Goal: Book appointment/travel/reservation

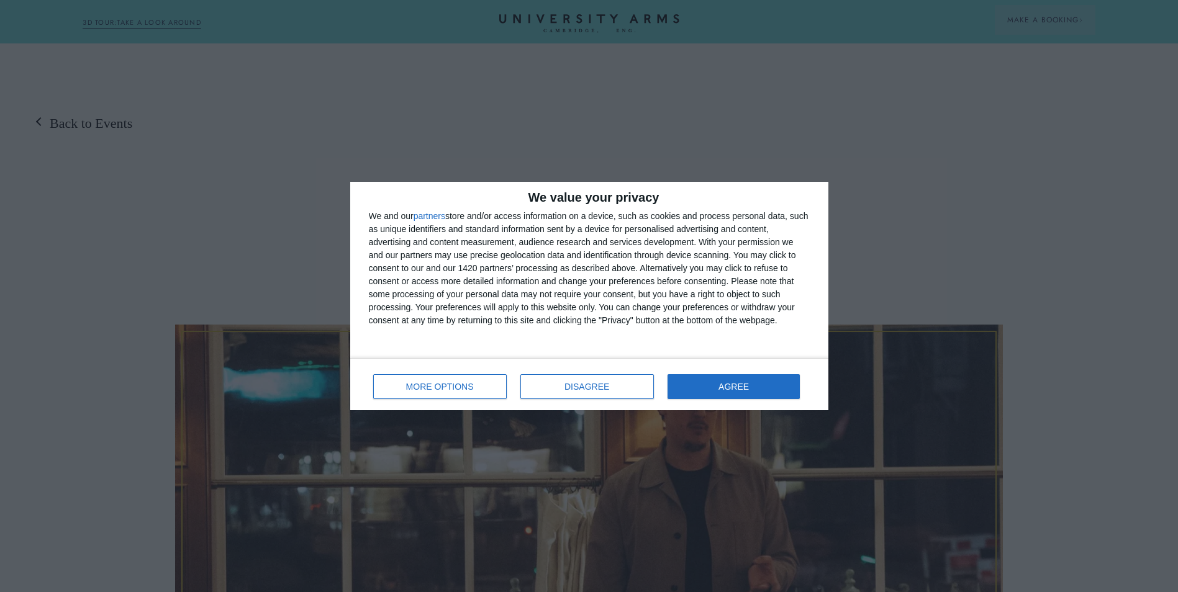
scroll to position [248, 0]
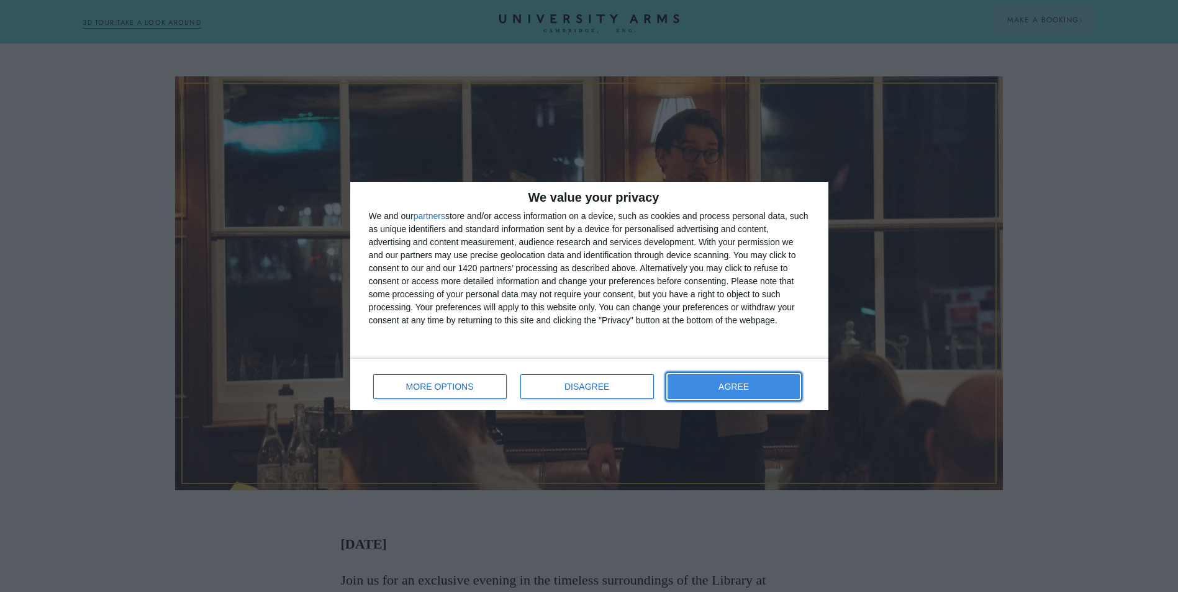
click at [715, 385] on button "AGREE" at bounding box center [733, 386] width 133 height 25
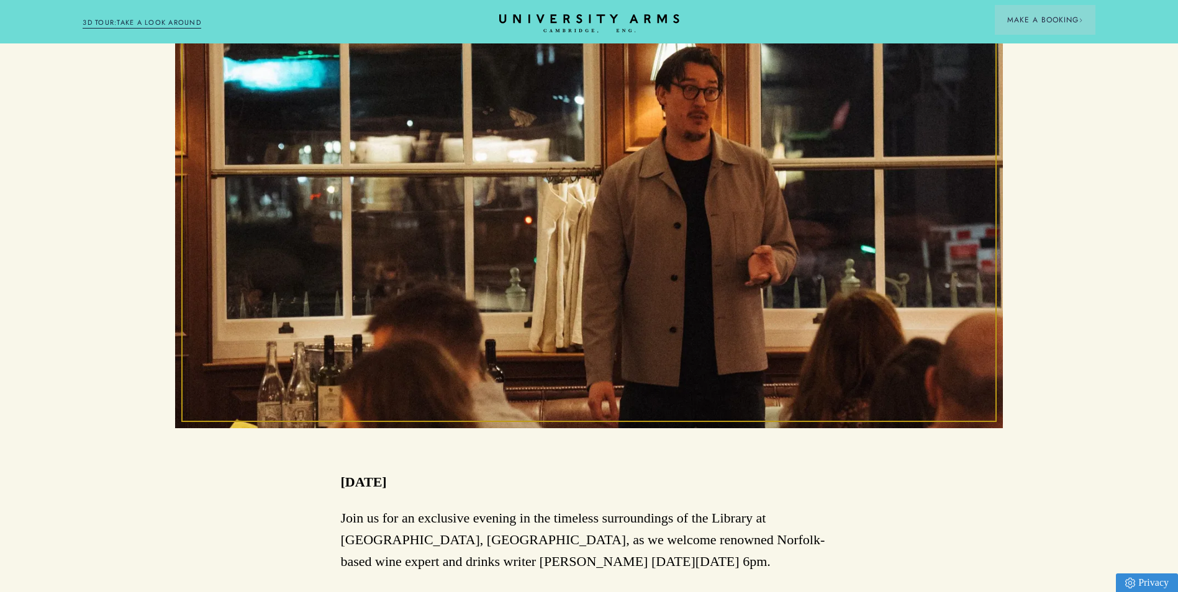
scroll to position [0, 0]
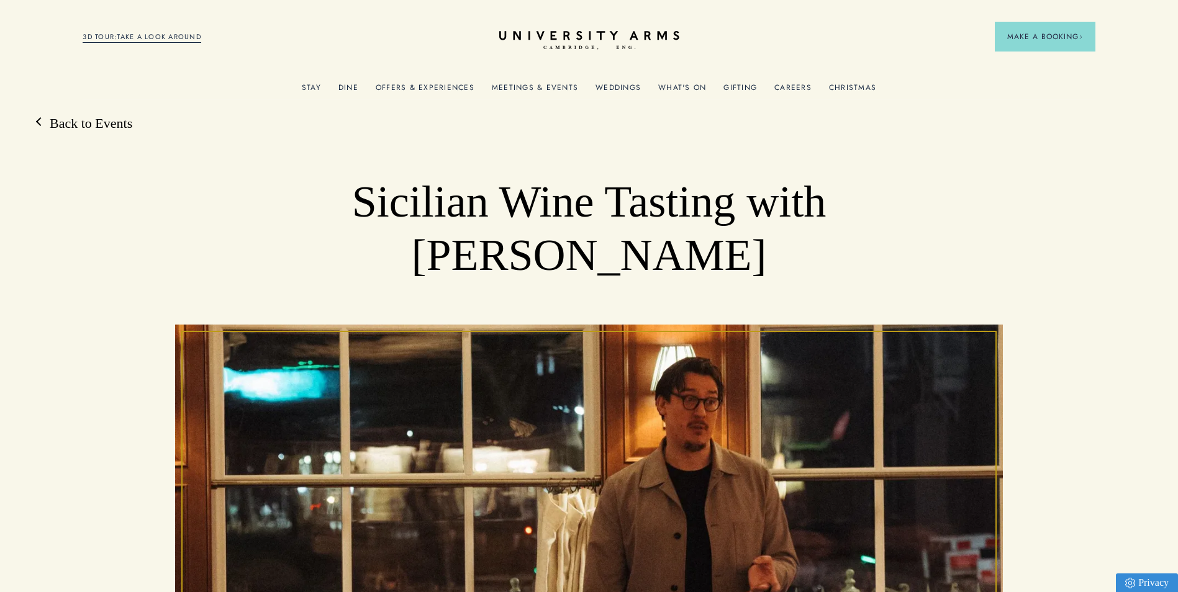
click at [431, 88] on link "Offers & Experiences" at bounding box center [425, 91] width 99 height 16
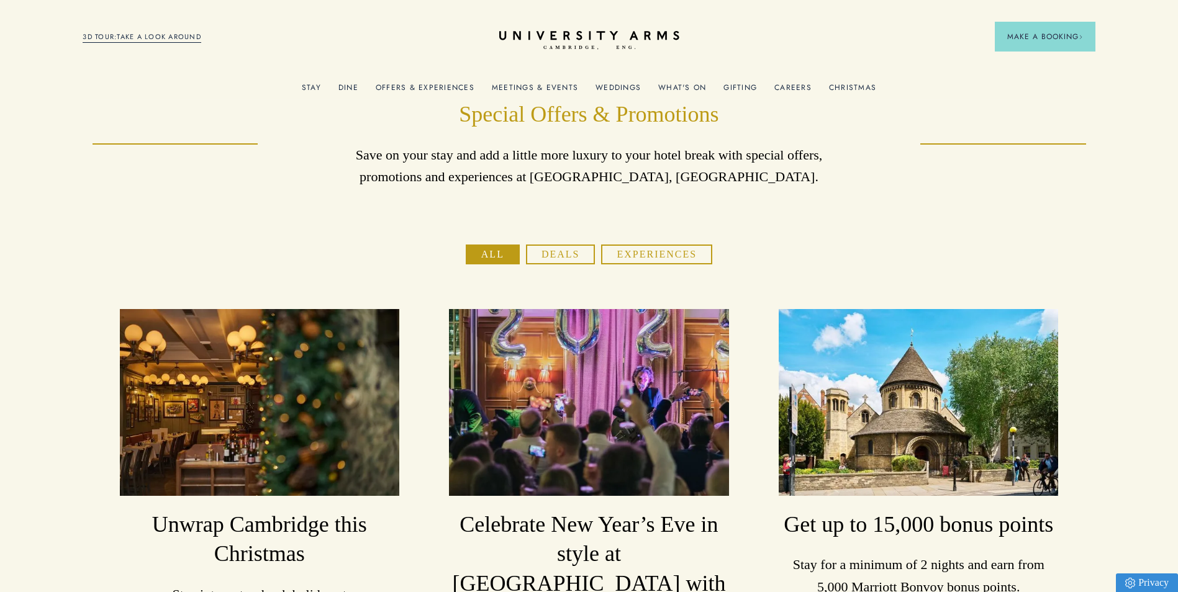
click at [682, 83] on link "What's On" at bounding box center [682, 91] width 48 height 16
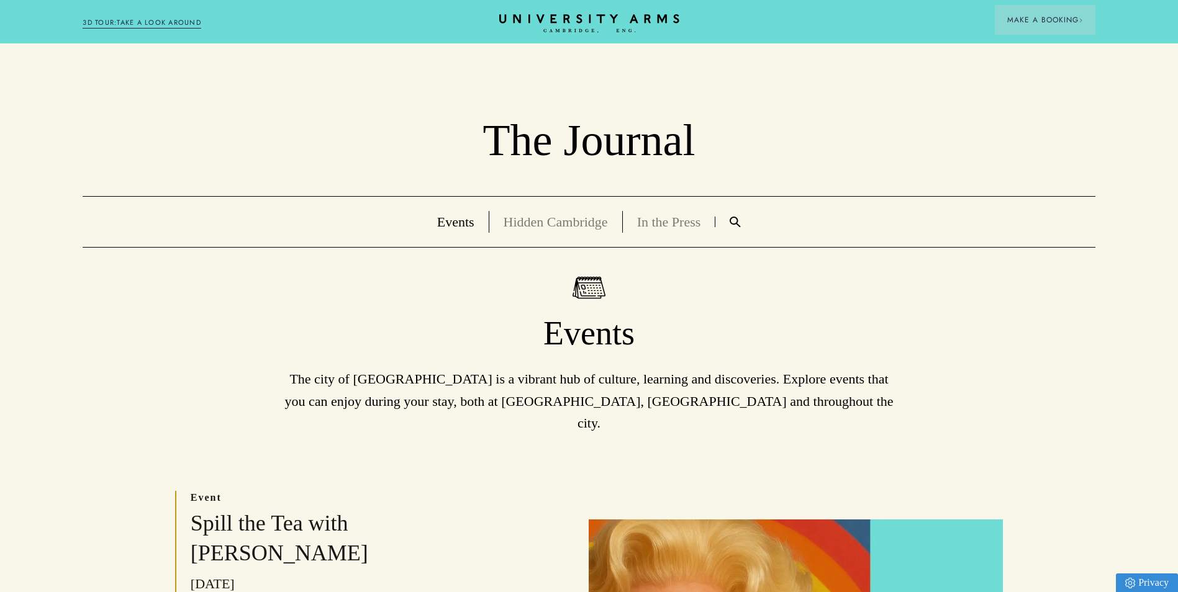
scroll to position [310, 0]
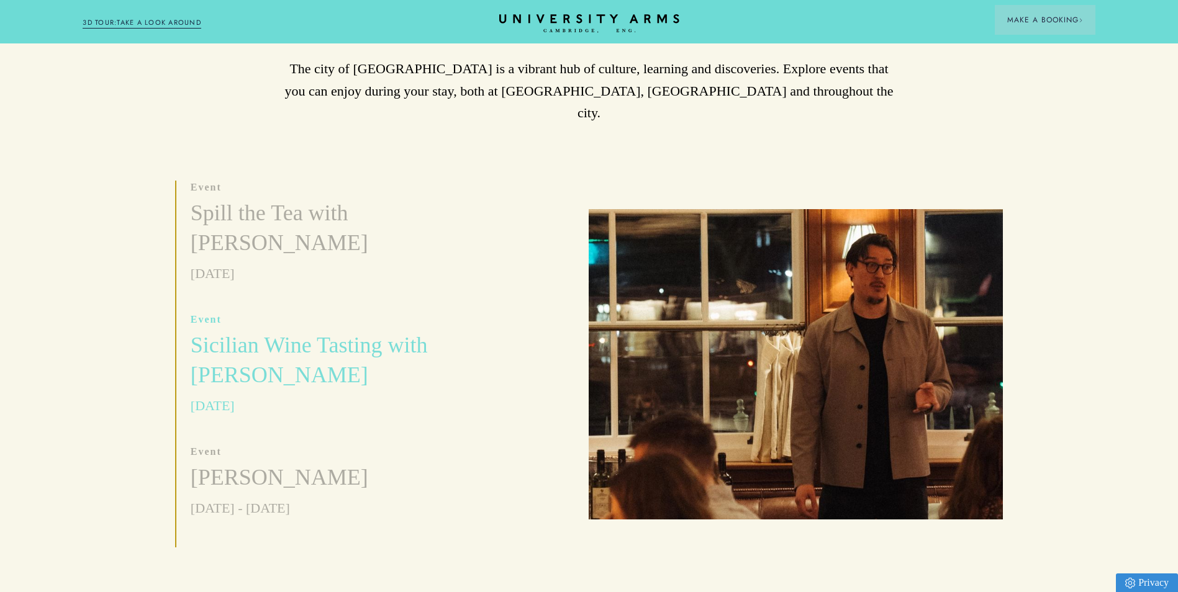
click at [293, 331] on h3 "Sicilian Wine Tasting with [PERSON_NAME]" at bounding box center [333, 361] width 284 height 60
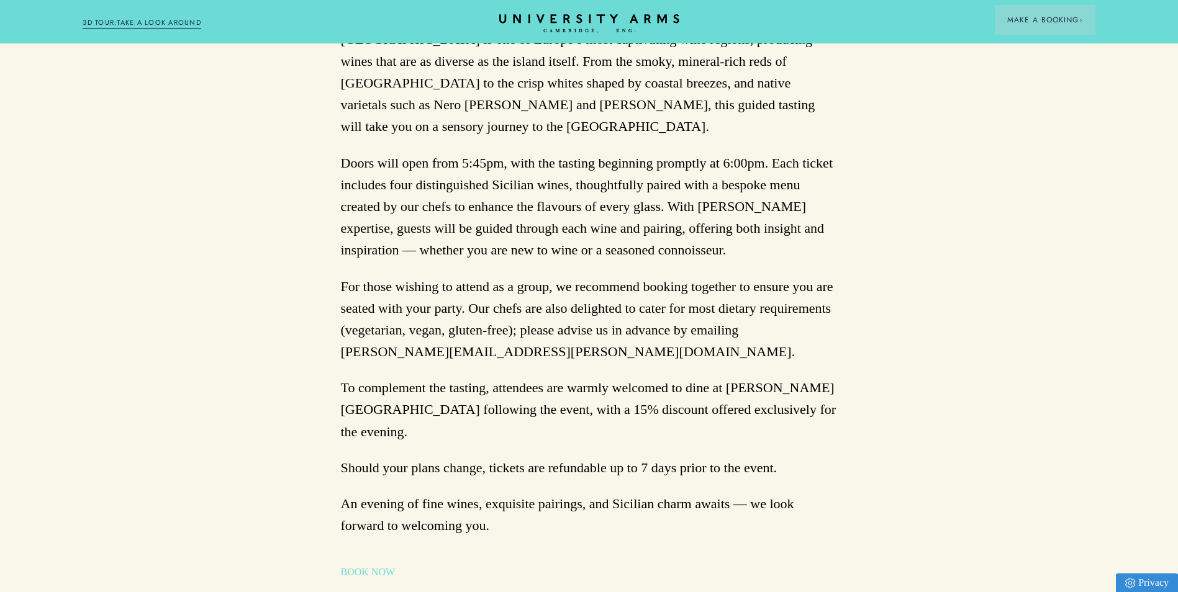
scroll to position [931, 0]
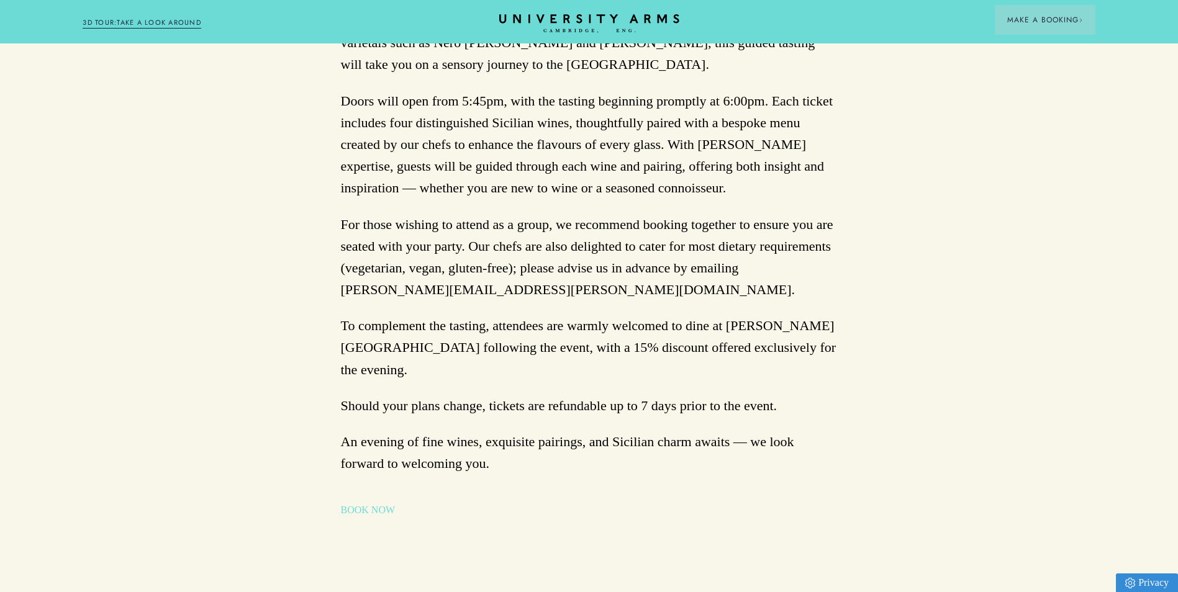
click at [377, 503] on link "BOOK NOW" at bounding box center [368, 510] width 55 height 15
